Goal: Entertainment & Leisure: Consume media (video, audio)

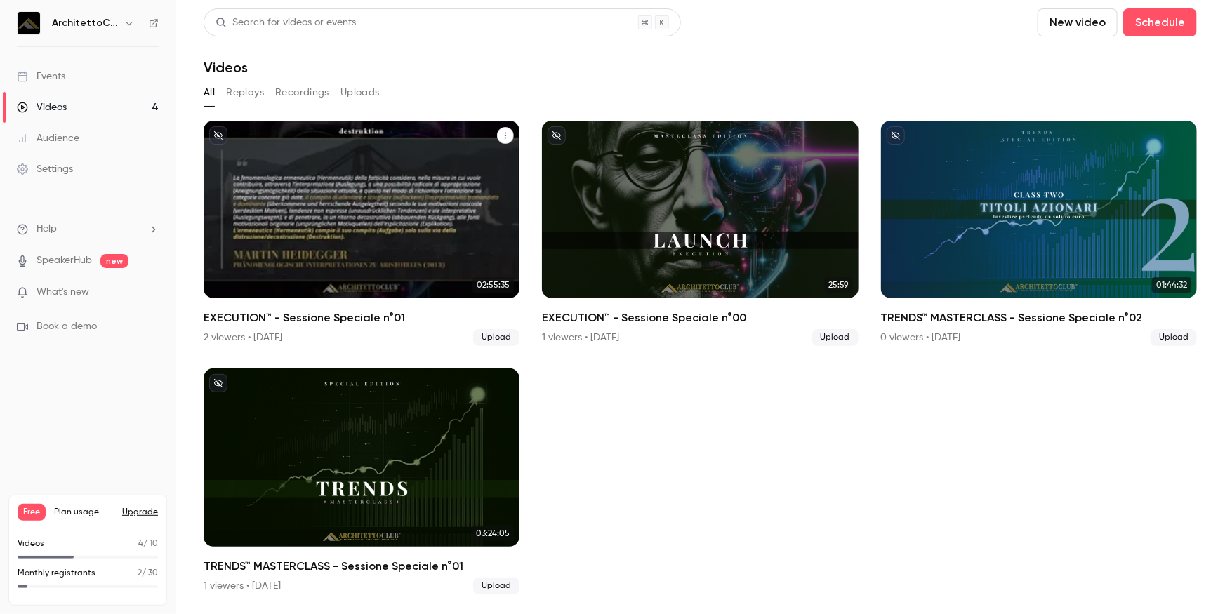
click at [372, 246] on div "EXECUTION™ - Sessione Speciale n°01" at bounding box center [362, 210] width 316 height 178
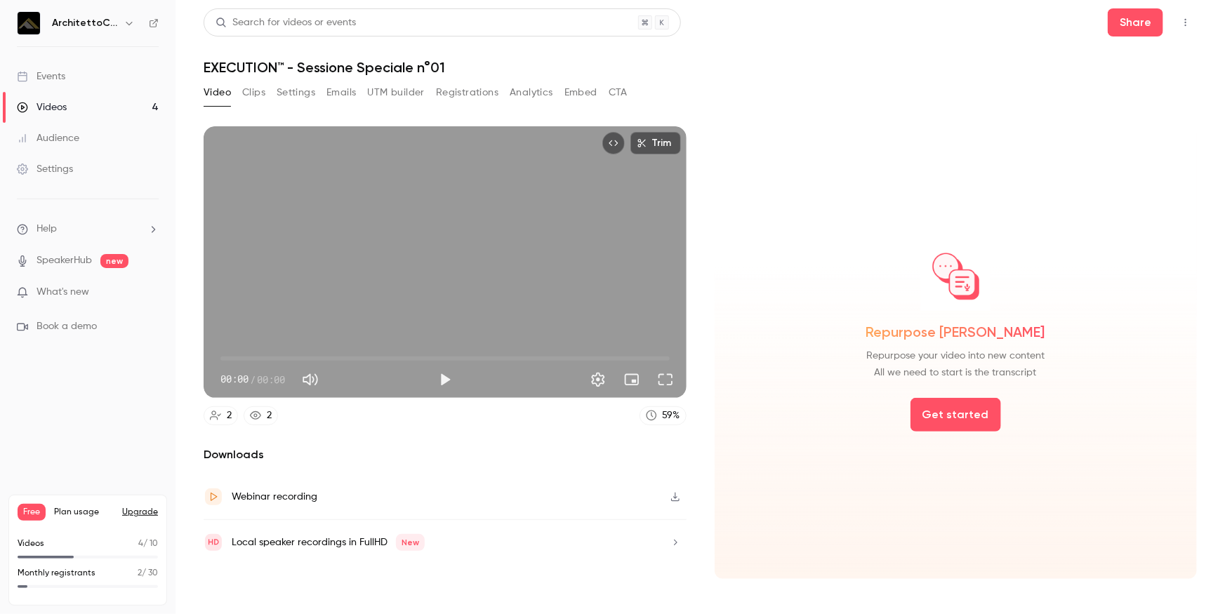
click at [511, 95] on button "Analytics" at bounding box center [532, 92] width 44 height 22
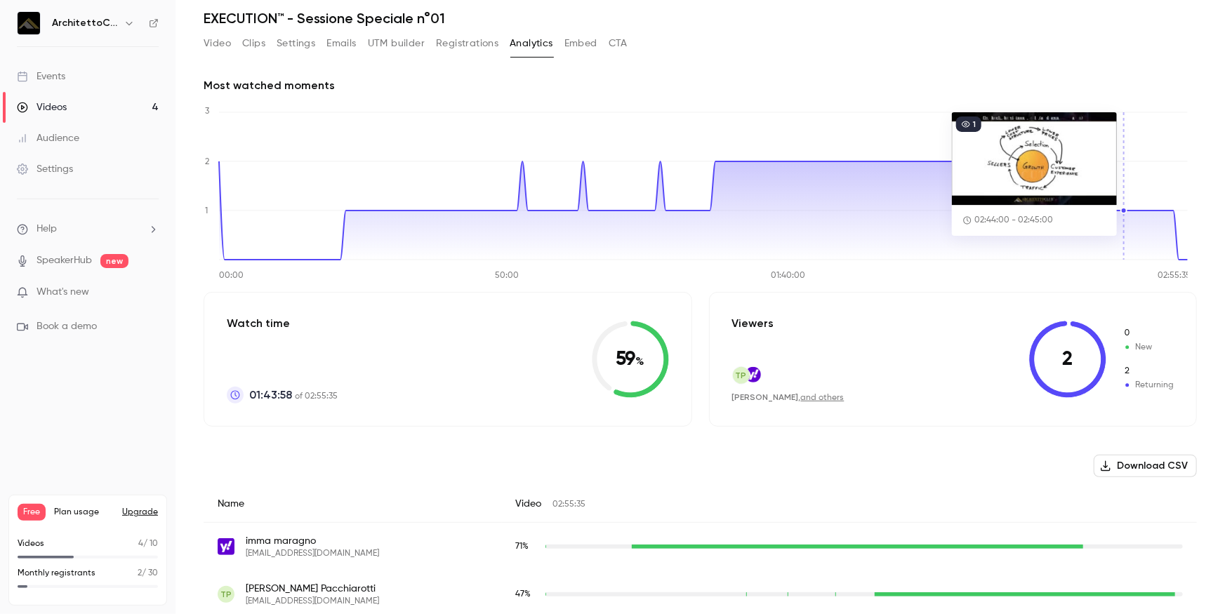
scroll to position [63, 0]
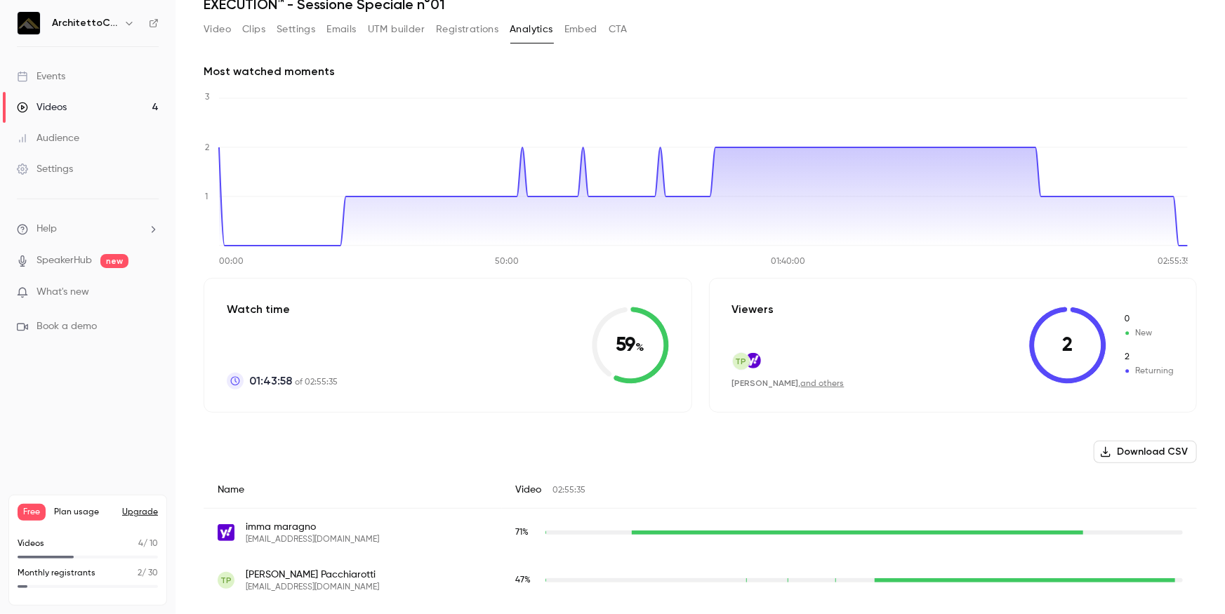
click at [526, 29] on button "Analytics" at bounding box center [532, 29] width 44 height 22
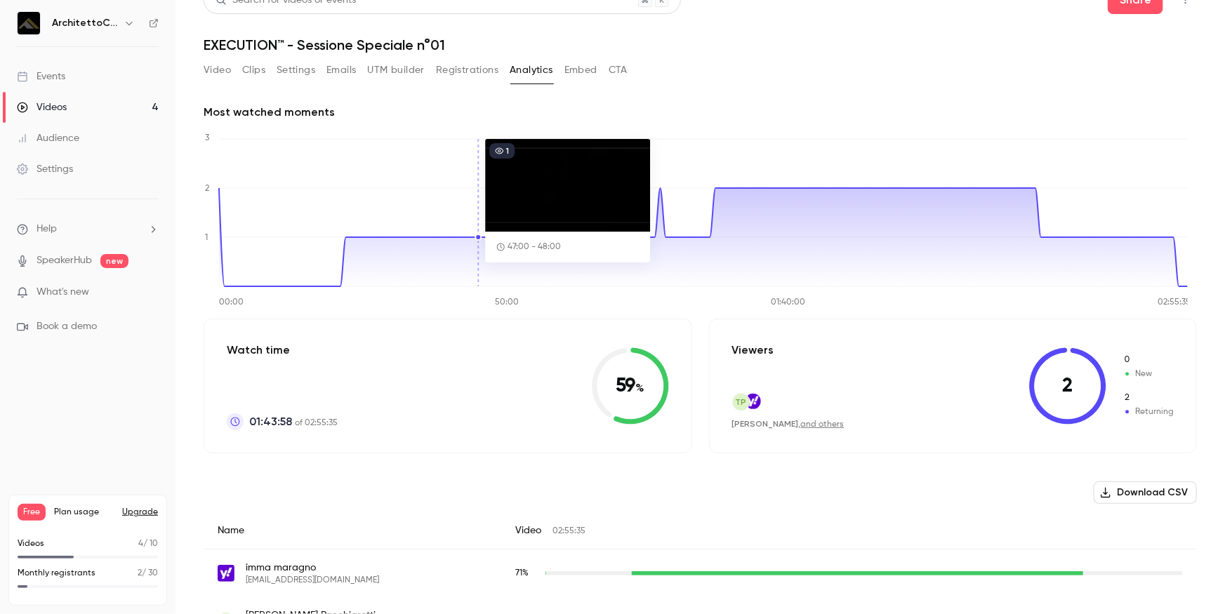
scroll to position [0, 0]
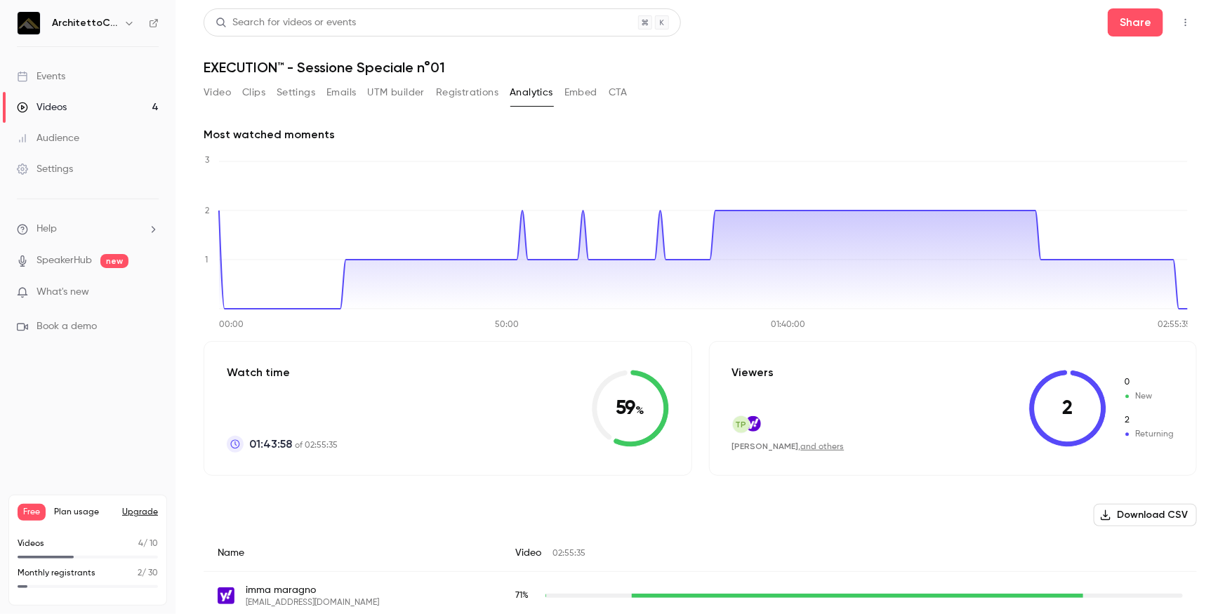
click at [581, 95] on button "Embed" at bounding box center [581, 92] width 33 height 22
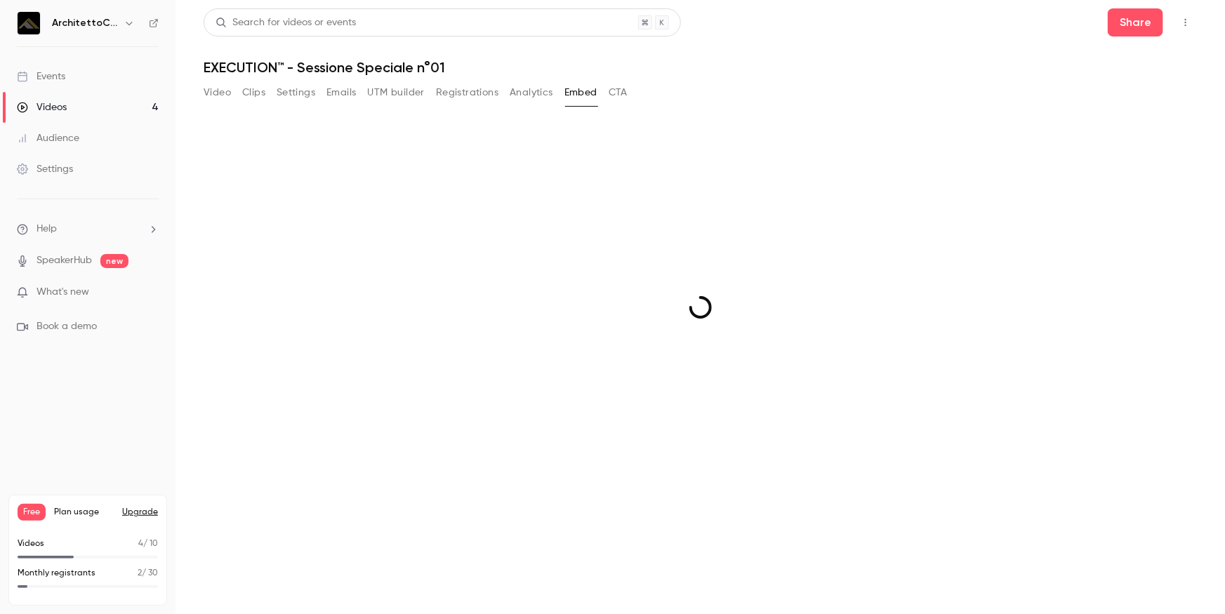
click at [531, 91] on button "Analytics" at bounding box center [532, 92] width 44 height 22
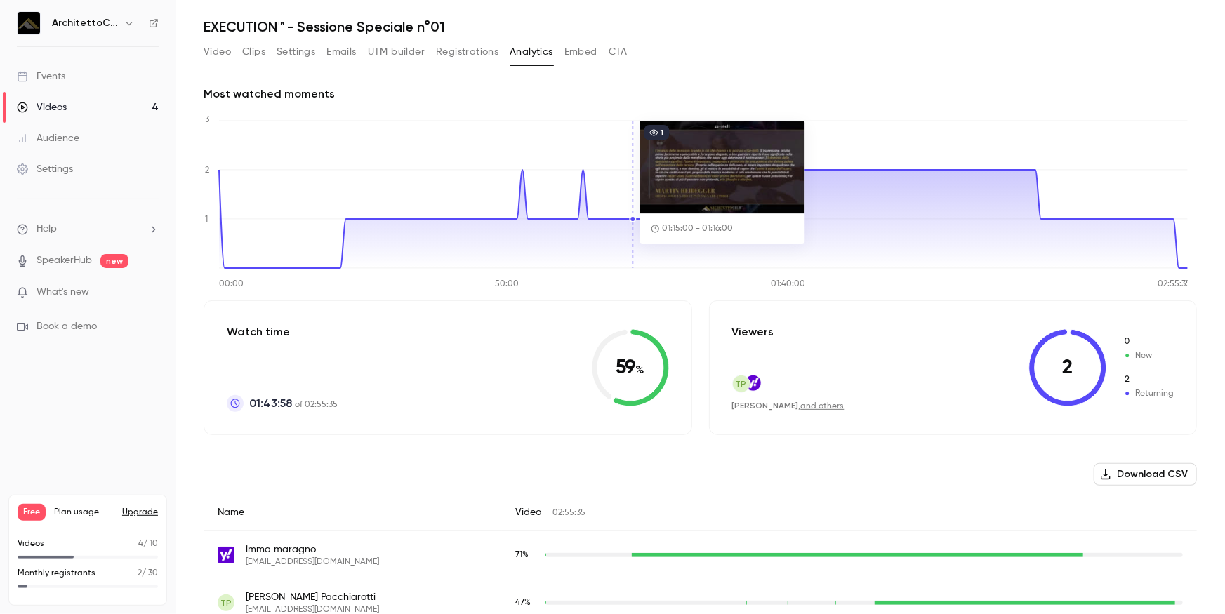
scroll to position [63, 0]
